Goal: Find contact information: Find contact information

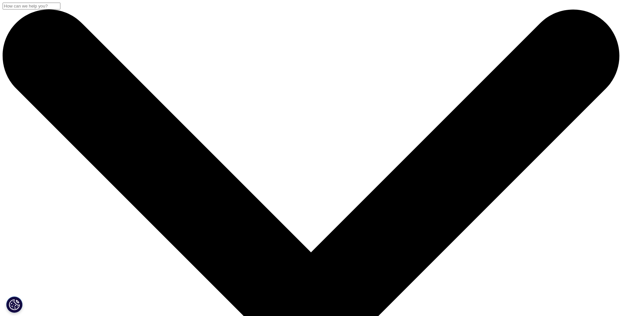
drag, startPoint x: 156, startPoint y: 157, endPoint x: 280, endPoint y: 170, distance: 124.4
drag, startPoint x: 125, startPoint y: 178, endPoint x: 290, endPoint y: 178, distance: 164.8
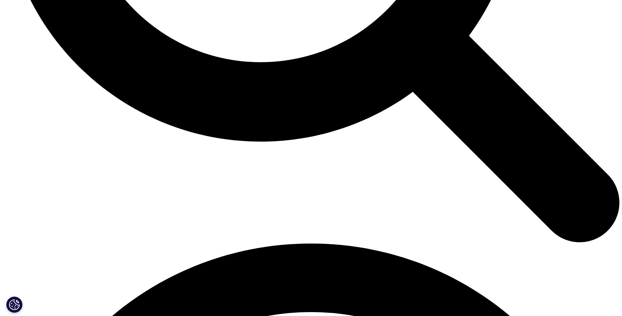
scroll to position [1003, 0]
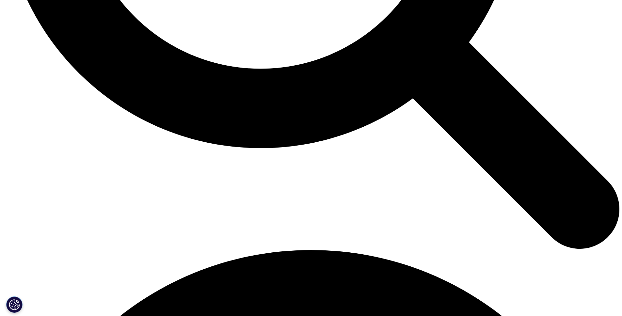
scroll to position [965, 0]
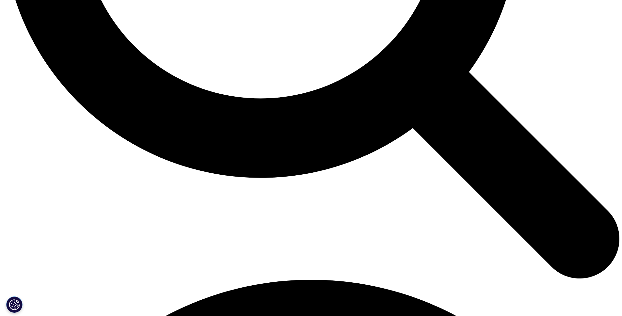
drag, startPoint x: 143, startPoint y: 150, endPoint x: 237, endPoint y: 160, distance: 94.5
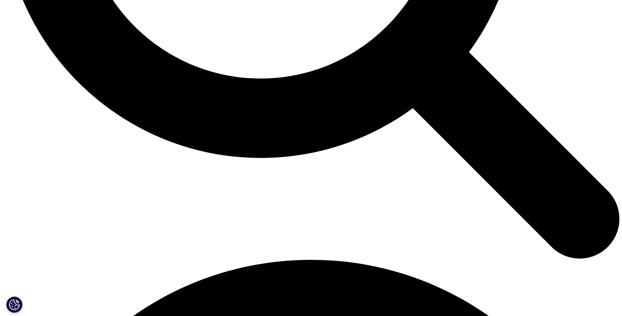
scroll to position [986, 0]
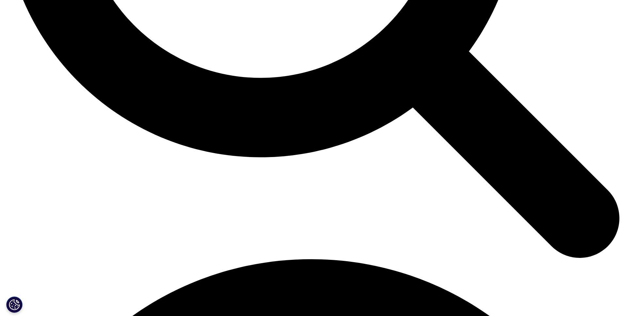
drag, startPoint x: 246, startPoint y: 137, endPoint x: 250, endPoint y: 123, distance: 14.3
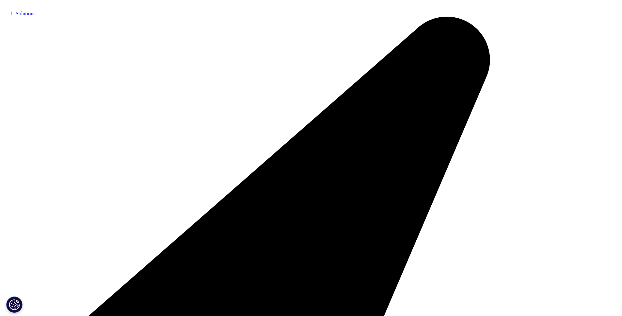
scroll to position [0, 0]
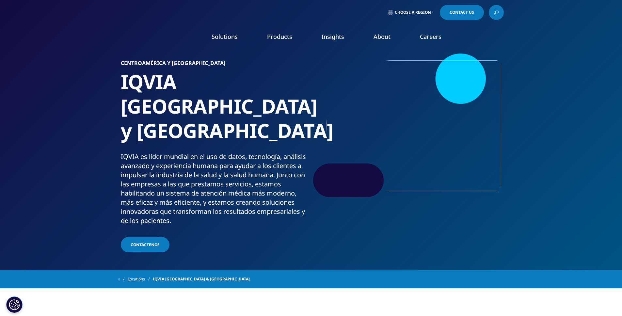
click at [559, 124] on section "CENTROAMÉRICA Y CARIBE IQVIA Centroamérica y Caribe IQVIA es líder mundial en e…" at bounding box center [311, 135] width 622 height 270
